Goal: Information Seeking & Learning: Learn about a topic

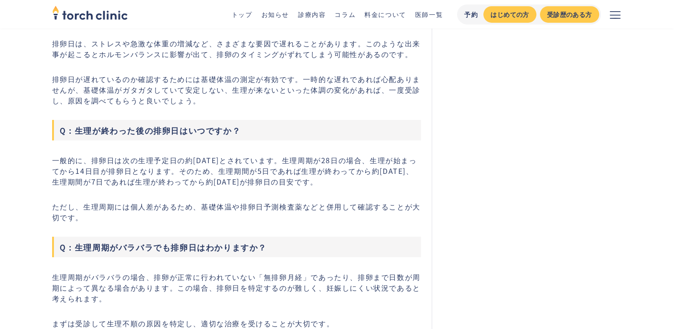
scroll to position [3342, 0]
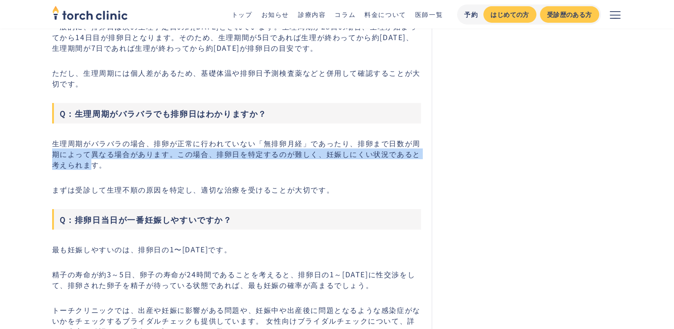
drag, startPoint x: 88, startPoint y: 143, endPoint x: 53, endPoint y: 133, distance: 36.2
click at [53, 138] on p "生理周期がバラバラの場合、排卵が正常に行われていない「無排卵月経」であったり、排卵まで日数が周期によって異なる場合があります。この場合、排卵日を特定するのが難…" at bounding box center [236, 154] width 369 height 32
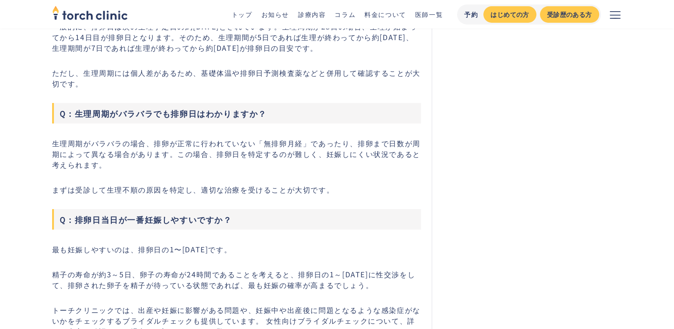
drag, startPoint x: 53, startPoint y: 133, endPoint x: 102, endPoint y: 145, distance: 49.6
click at [102, 145] on p "生理周期がバラバラの場合、排卵が正常に行われていない「無排卵月経」であったり、排卵まで日数が周期によって異なる場合があります。この場合、排卵日を特定するのが難…" at bounding box center [236, 154] width 369 height 32
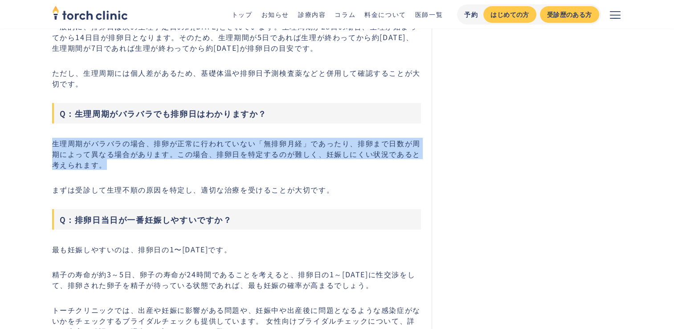
drag, startPoint x: 115, startPoint y: 146, endPoint x: 47, endPoint y: 119, distance: 73.8
click at [197, 143] on p "生理周期がバラバラの場合、排卵が正常に行われていない「無排卵月経」であったり、排卵まで日数が周期によって異なる場合があります。この場合、排卵日を特定するのが難…" at bounding box center [236, 154] width 369 height 32
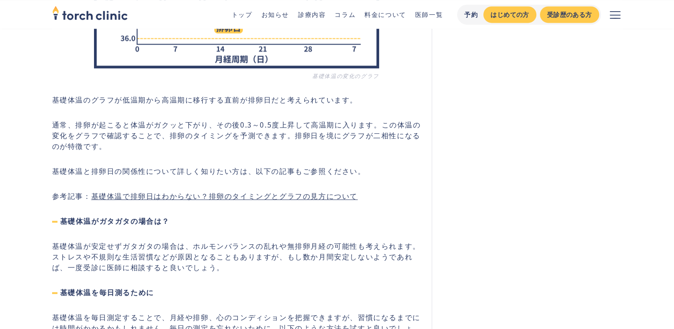
scroll to position [1292, 0]
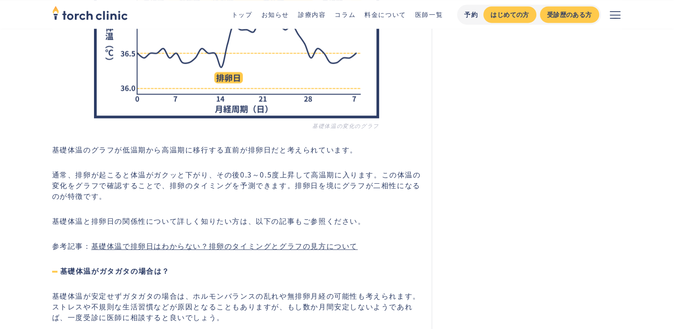
click at [229, 240] on link "基礎体温で排卵日はわからない？排卵のタイミングとグラフの見方について" at bounding box center [224, 245] width 266 height 11
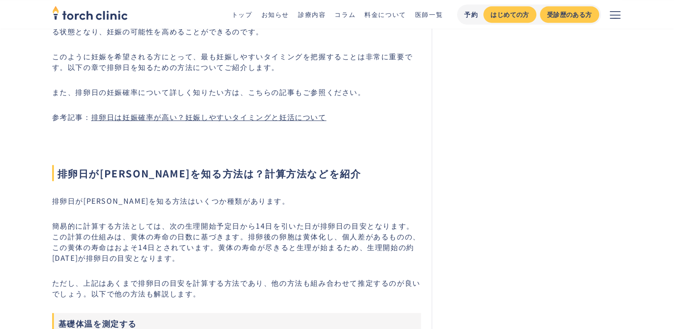
scroll to position [713, 0]
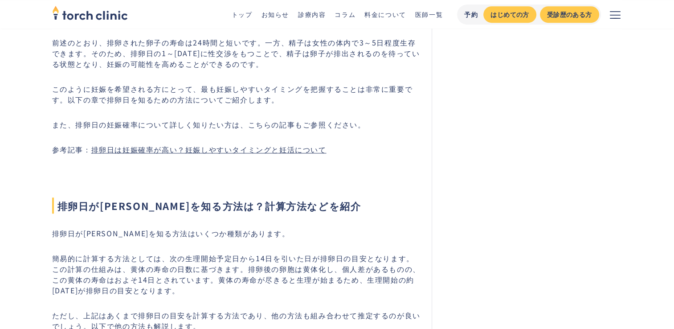
click at [236, 144] on link "排卵日は妊娠確率が高い？妊娠しやすいタイミングと妊活について" at bounding box center [208, 149] width 235 height 11
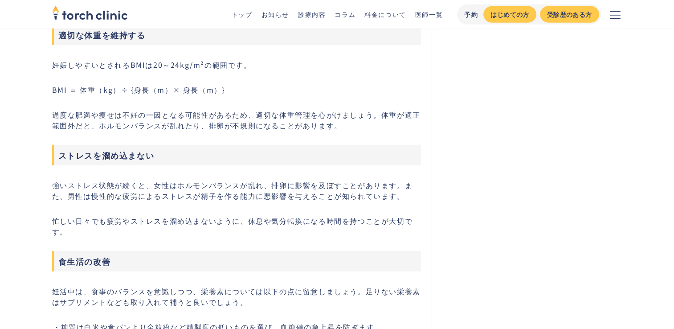
scroll to position [2585, 0]
